Goal: Information Seeking & Learning: Learn about a topic

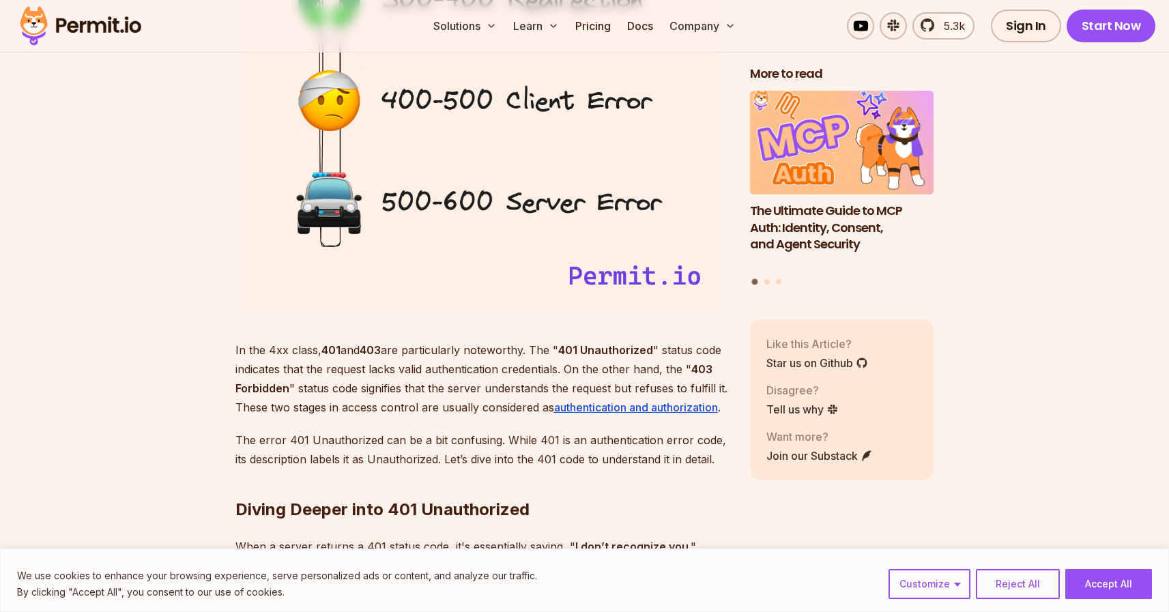
scroll to position [1727, 0]
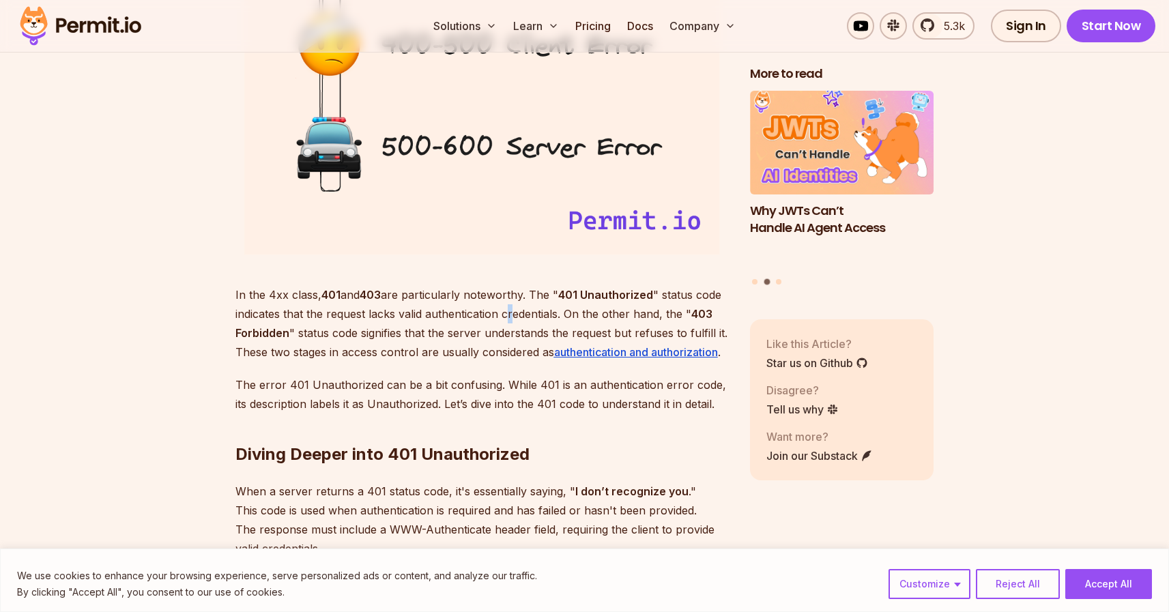
drag, startPoint x: 513, startPoint y: 320, endPoint x: 492, endPoint y: 325, distance: 21.0
click at [506, 323] on p "In the 4xx class, 401 and 403 are particularly noteworthy. The " 401 Unauthoriz…" at bounding box center [482, 323] width 493 height 76
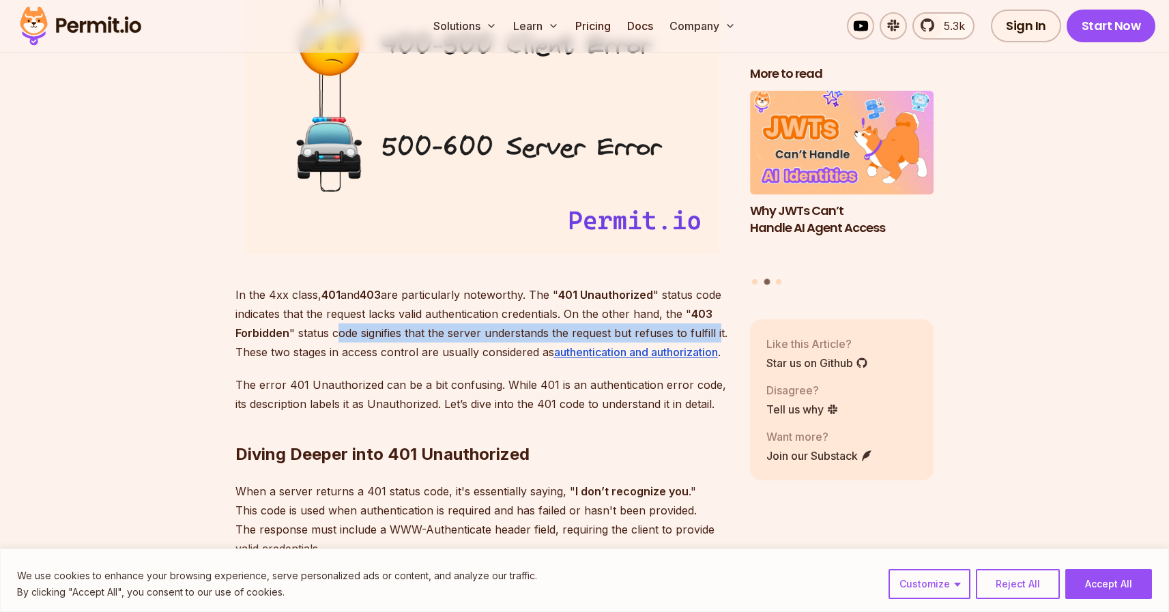
drag, startPoint x: 336, startPoint y: 335, endPoint x: 720, endPoint y: 337, distance: 384.3
click at [720, 337] on p "In the 4xx class, 401 and 403 are particularly noteworthy. The " 401 Unauthoriz…" at bounding box center [482, 323] width 493 height 76
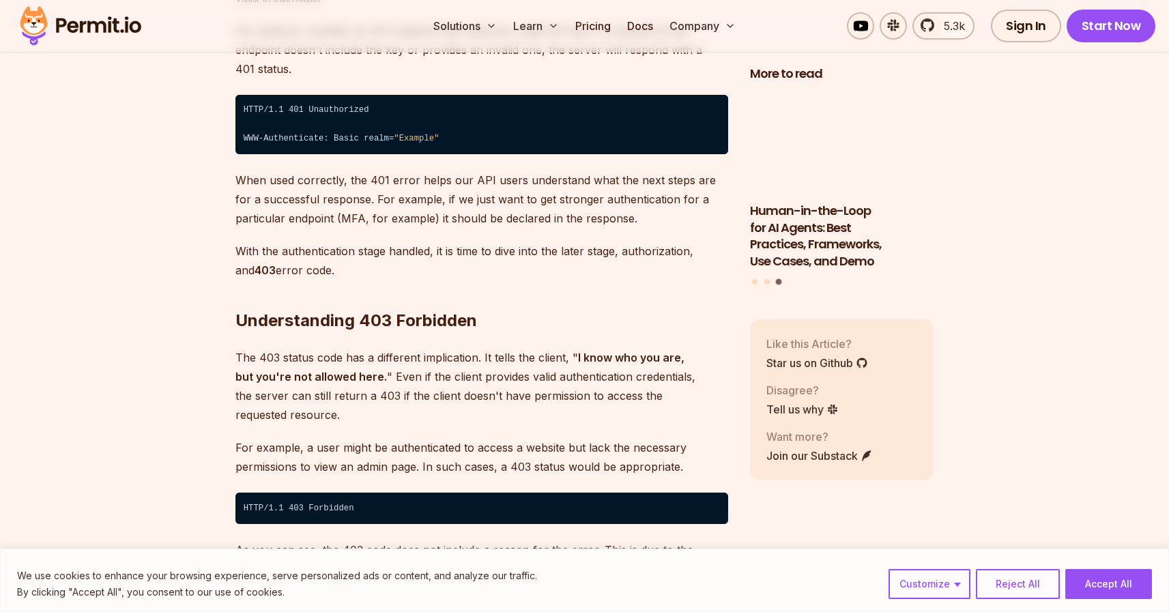
scroll to position [2279, 0]
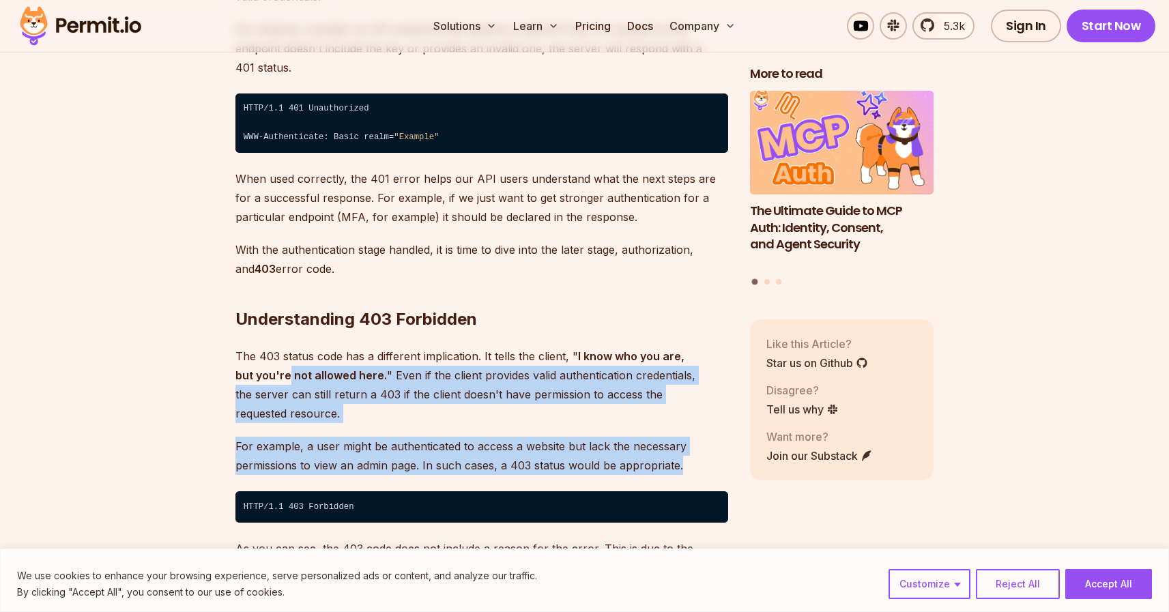
drag, startPoint x: 270, startPoint y: 351, endPoint x: 696, endPoint y: 422, distance: 432.5
click at [696, 437] on p "For example, a user might be authenticated to access a website but lack the nec…" at bounding box center [482, 456] width 493 height 38
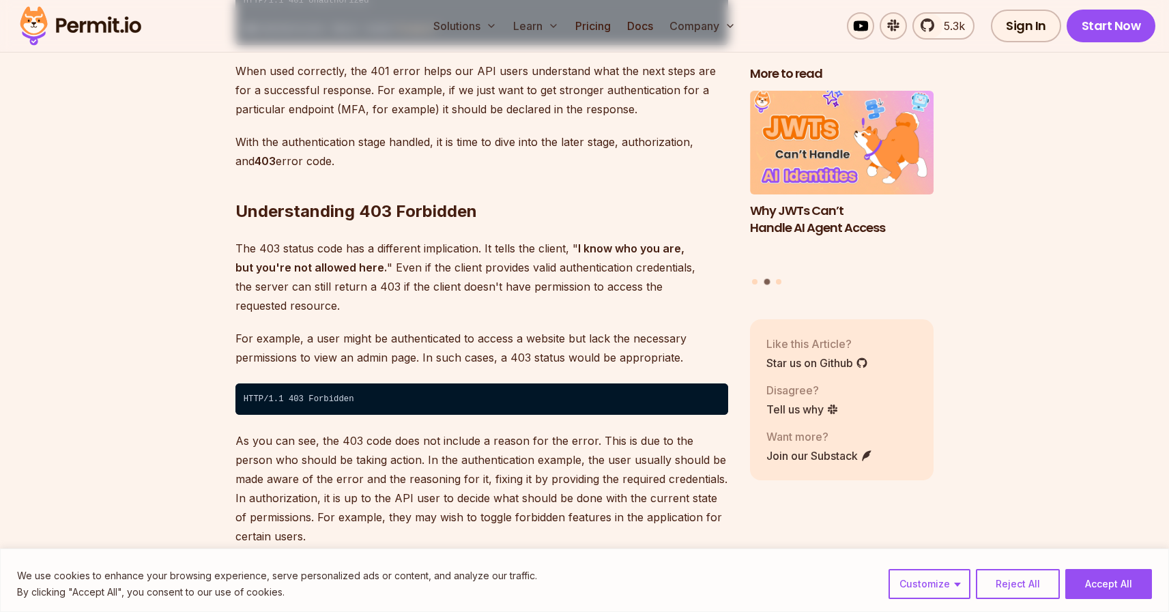
scroll to position [2405, 0]
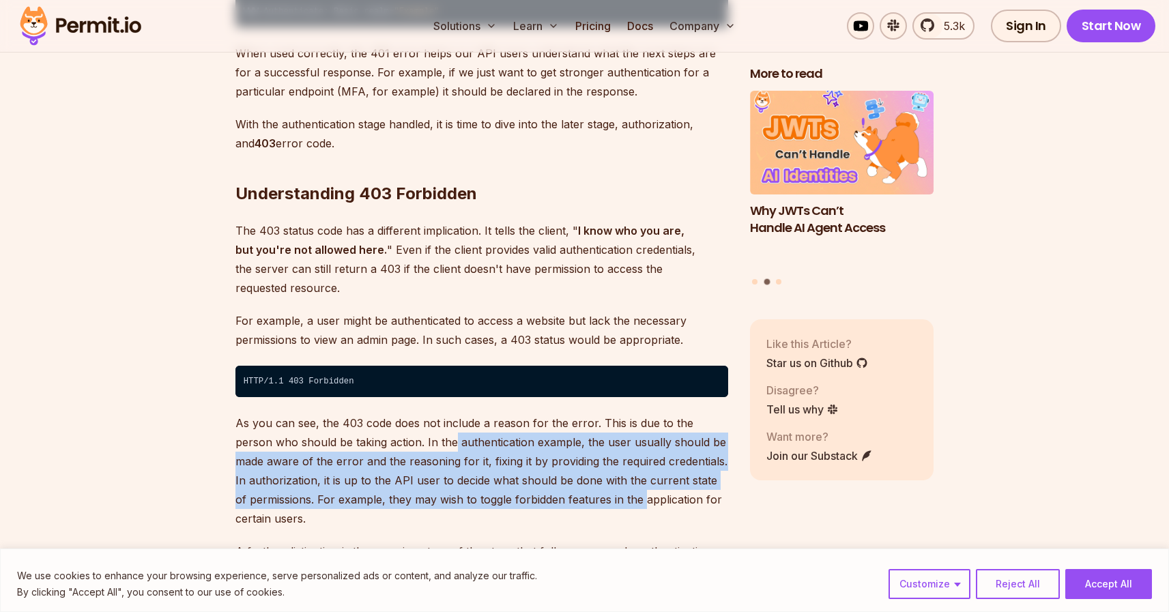
drag, startPoint x: 412, startPoint y: 404, endPoint x: 629, endPoint y: 464, distance: 225.2
click at [629, 464] on p "As you can see, the 403 code does not include a reason for the error. This is d…" at bounding box center [482, 471] width 493 height 115
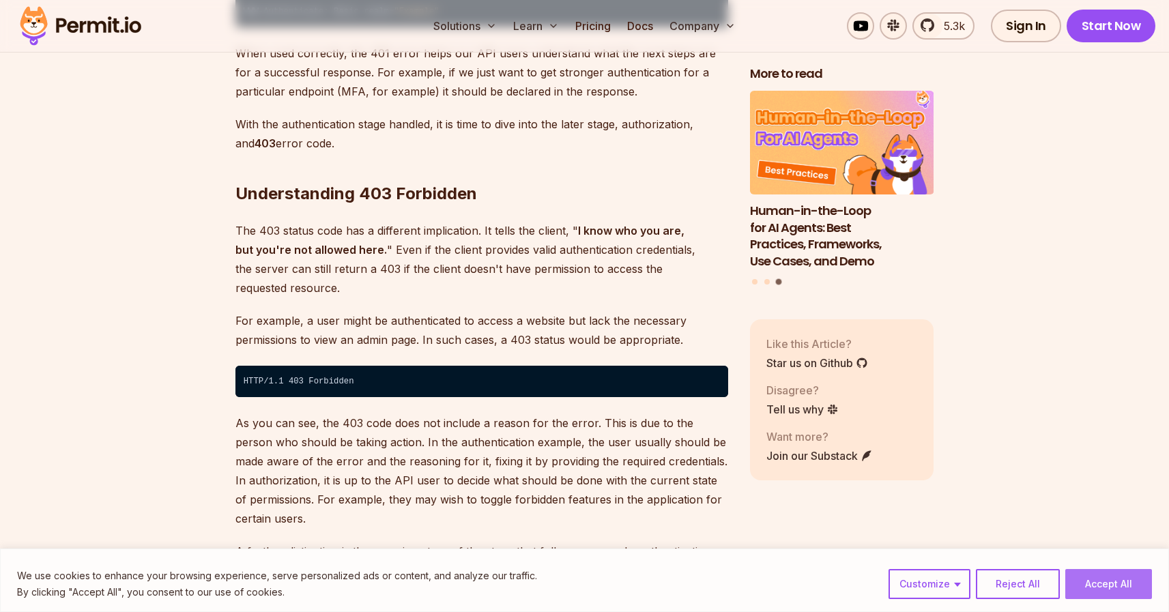
click at [1120, 578] on button "Accept All" at bounding box center [1109, 584] width 87 height 30
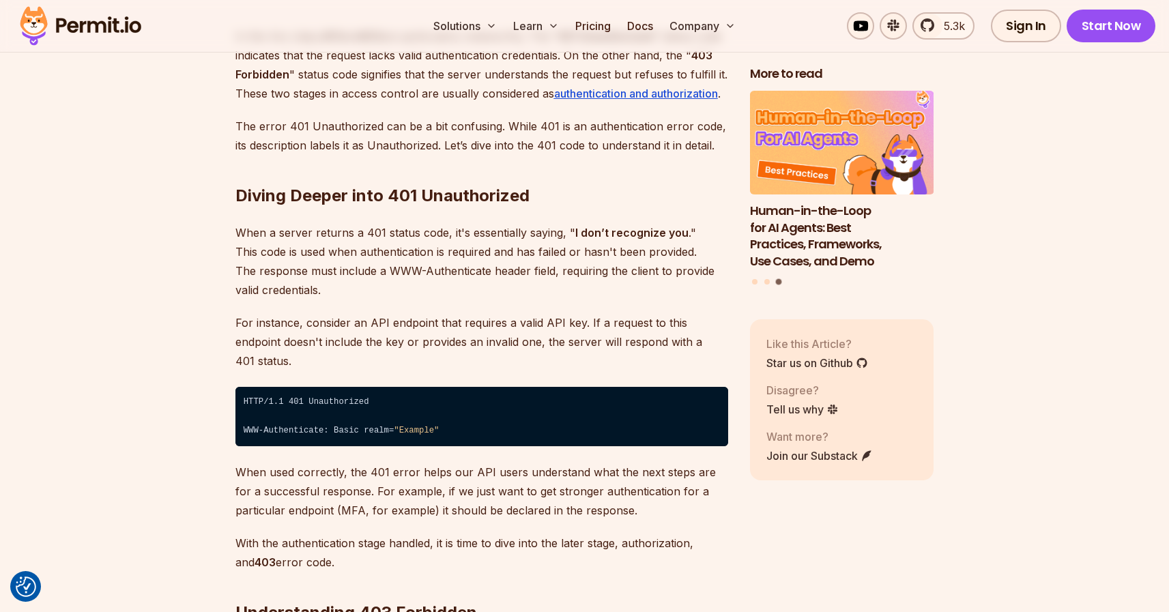
scroll to position [1984, 0]
